Goal: Task Accomplishment & Management: Complete application form

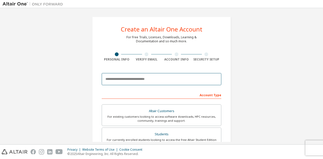
click at [166, 81] on input "email" at bounding box center [162, 79] width 120 height 12
type input "*"
type input "**********"
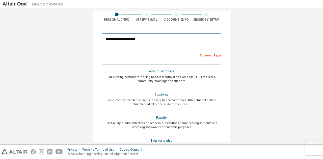
scroll to position [67, 0]
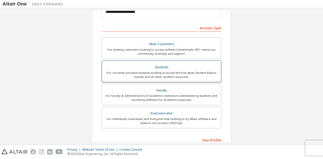
click at [156, 65] on div "Students" at bounding box center [161, 67] width 113 height 7
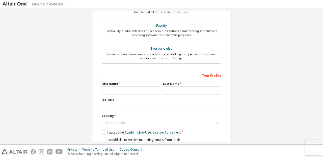
scroll to position [142, 0]
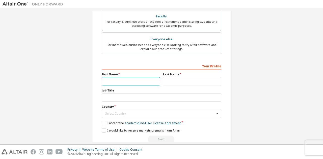
click at [143, 77] on input "text" at bounding box center [131, 81] width 58 height 8
click at [125, 81] on input "text" at bounding box center [131, 81] width 58 height 8
type input "*****"
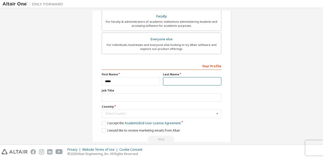
click at [166, 82] on input "text" at bounding box center [192, 81] width 58 height 8
type input "******"
click at [123, 112] on div "Select Country" at bounding box center [160, 113] width 110 height 3
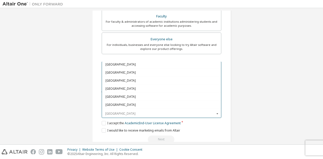
scroll to position [1755, 0]
click at [127, 112] on span "United Kingdom of [GEOGRAPHIC_DATA] and [GEOGRAPHIC_DATA]" at bounding box center [162, 113] width 112 height 3
type input "***"
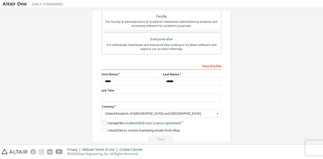
click at [102, 121] on label "I accept the Academic End-User License Agreement" at bounding box center [141, 123] width 79 height 4
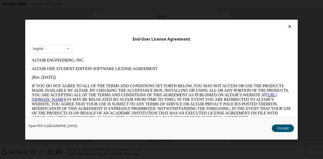
scroll to position [0, 0]
click at [280, 126] on button "I Accept" at bounding box center [283, 129] width 22 height 8
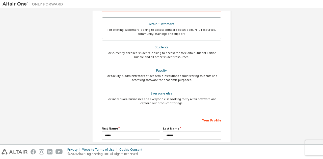
scroll to position [87, 0]
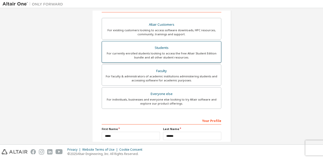
click at [200, 54] on div "For currently enrolled students looking to access the free Altair Student Editi…" at bounding box center [161, 56] width 113 height 8
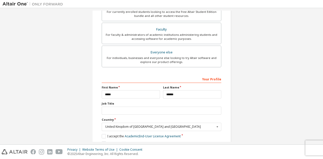
scroll to position [151, 0]
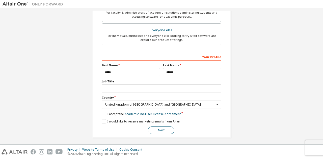
click at [154, 128] on button "Next" at bounding box center [161, 131] width 27 height 8
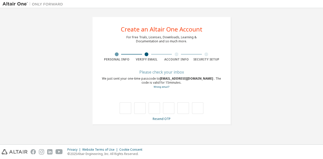
scroll to position [0, 0]
type input "*"
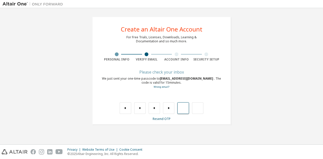
type input "*"
